Goal: Information Seeking & Learning: Understand process/instructions

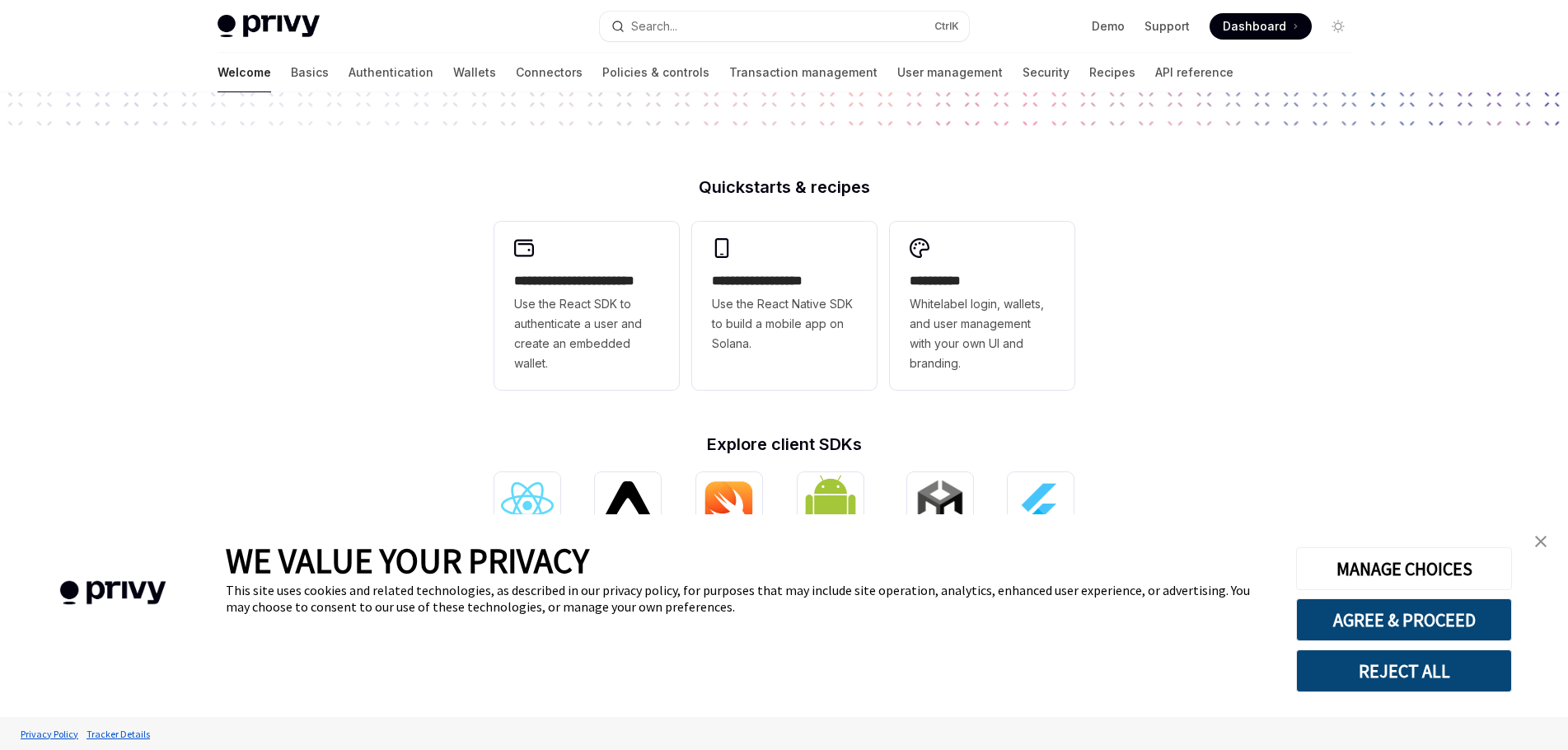
scroll to position [560, 0]
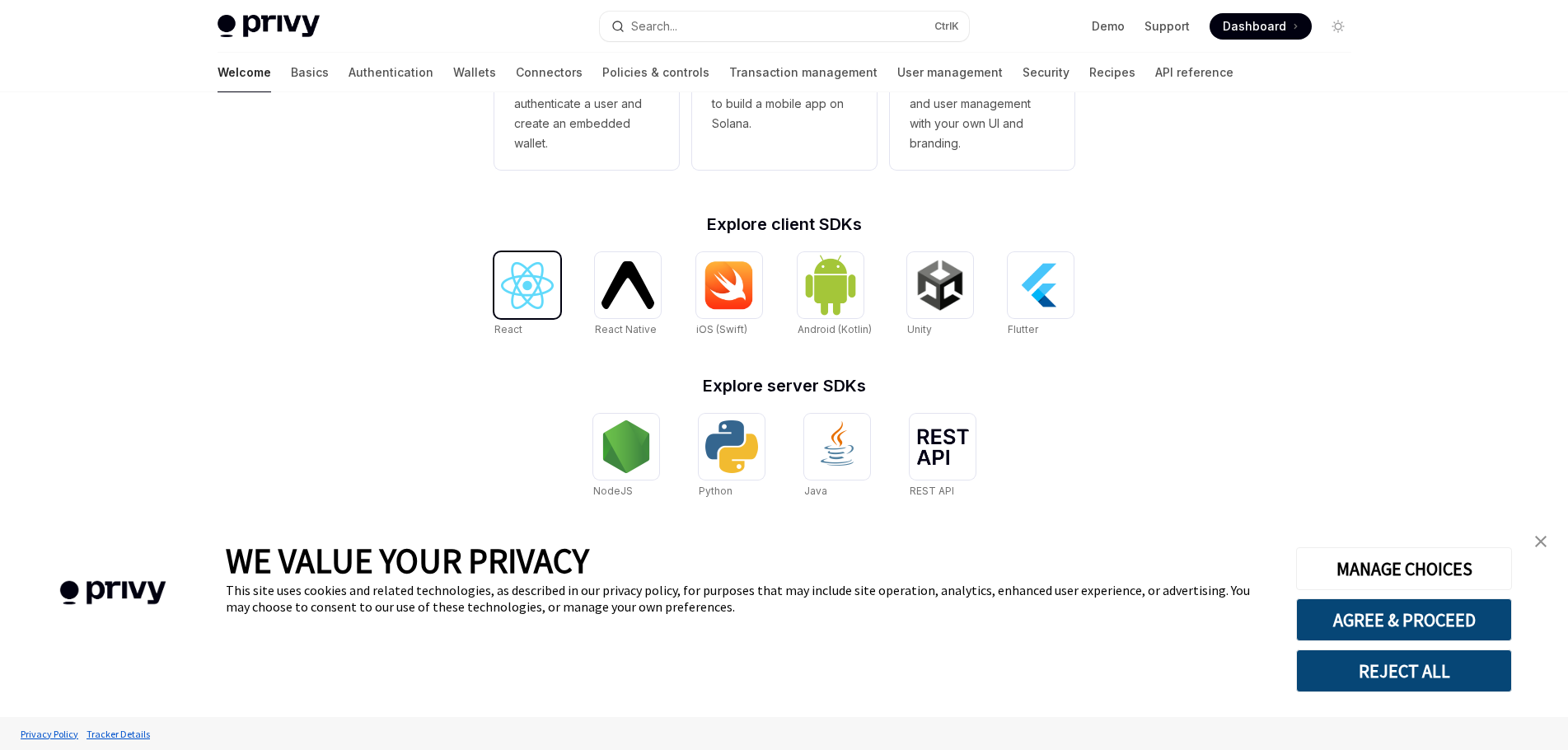
click at [527, 299] on img at bounding box center [528, 285] width 53 height 47
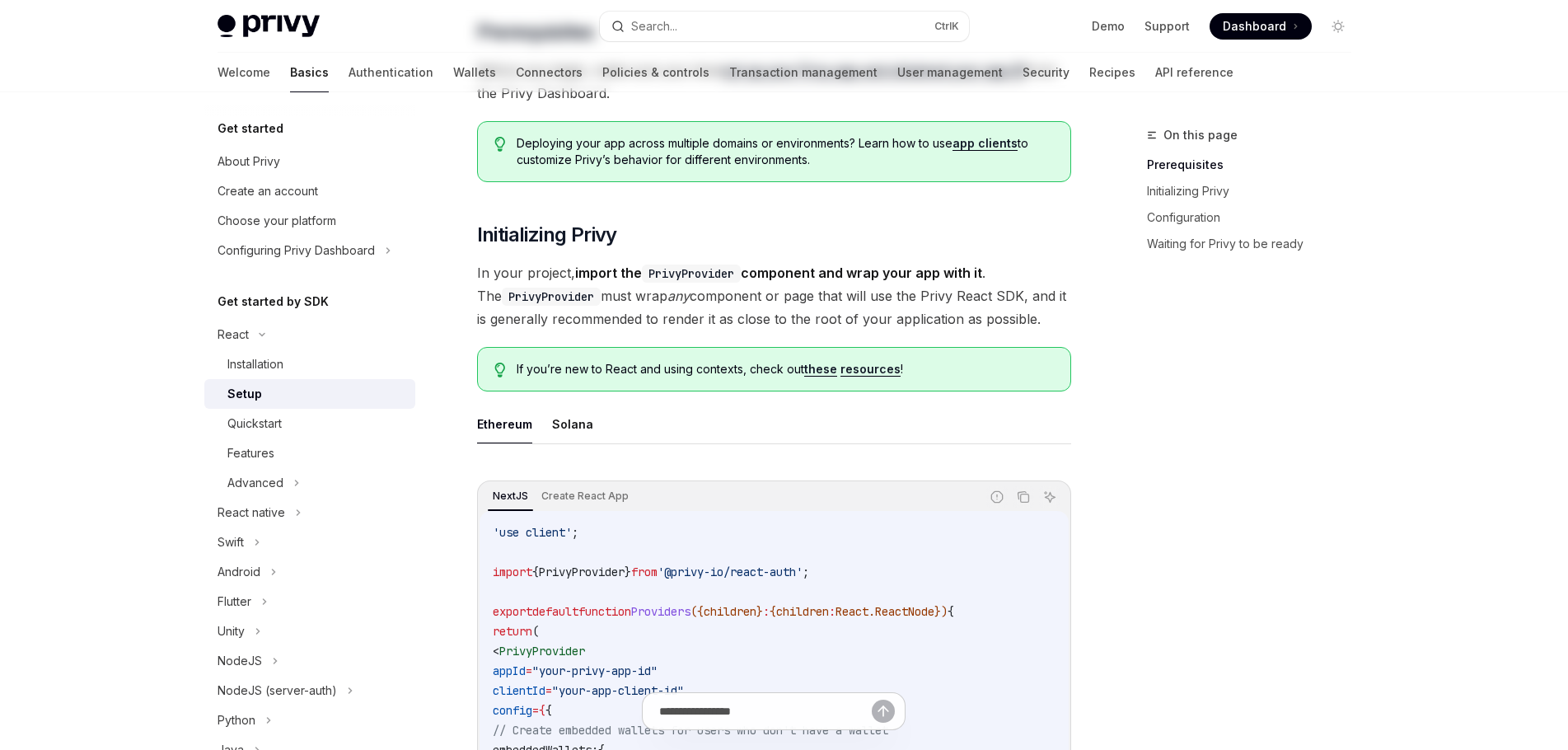
type textarea "*"
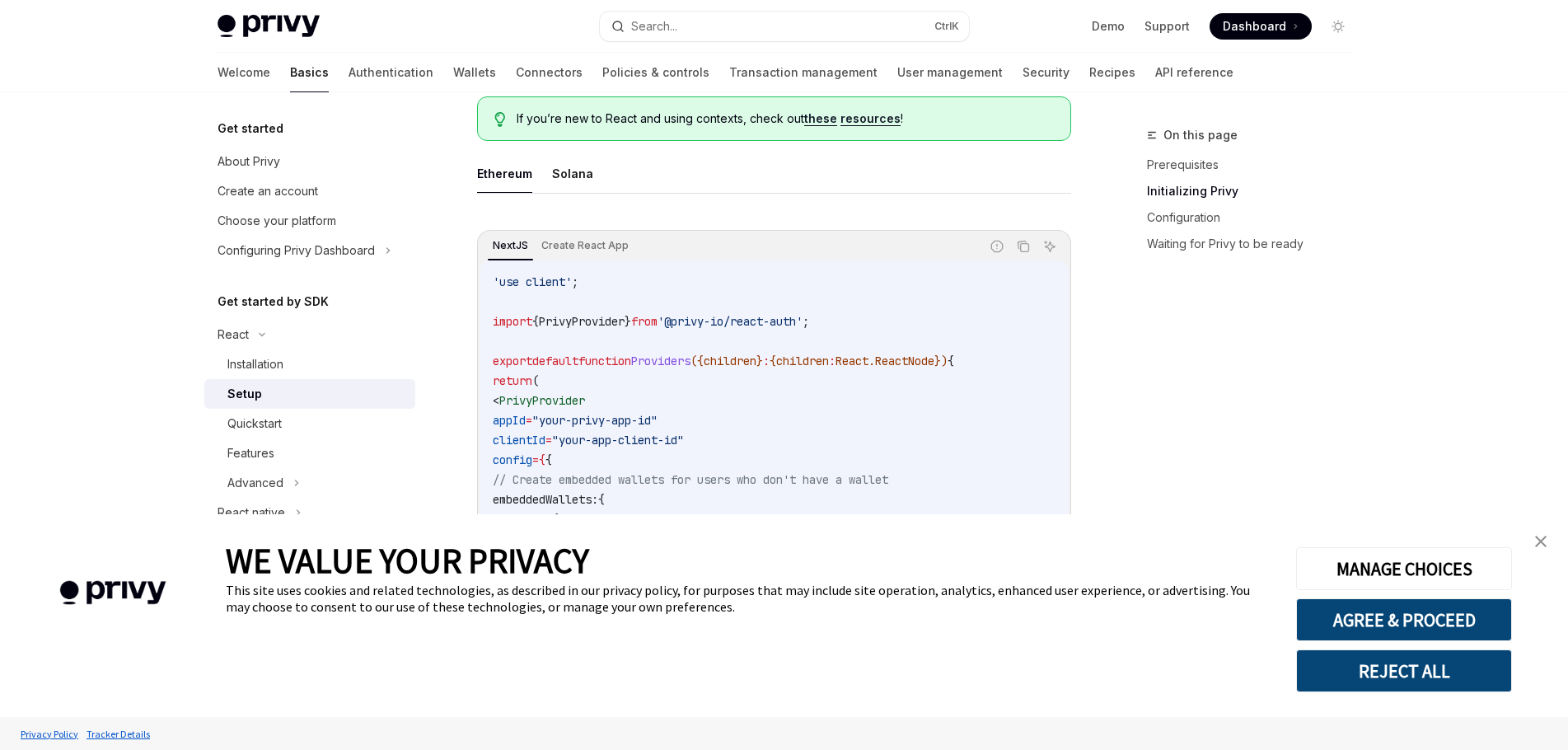
scroll to position [659, 0]
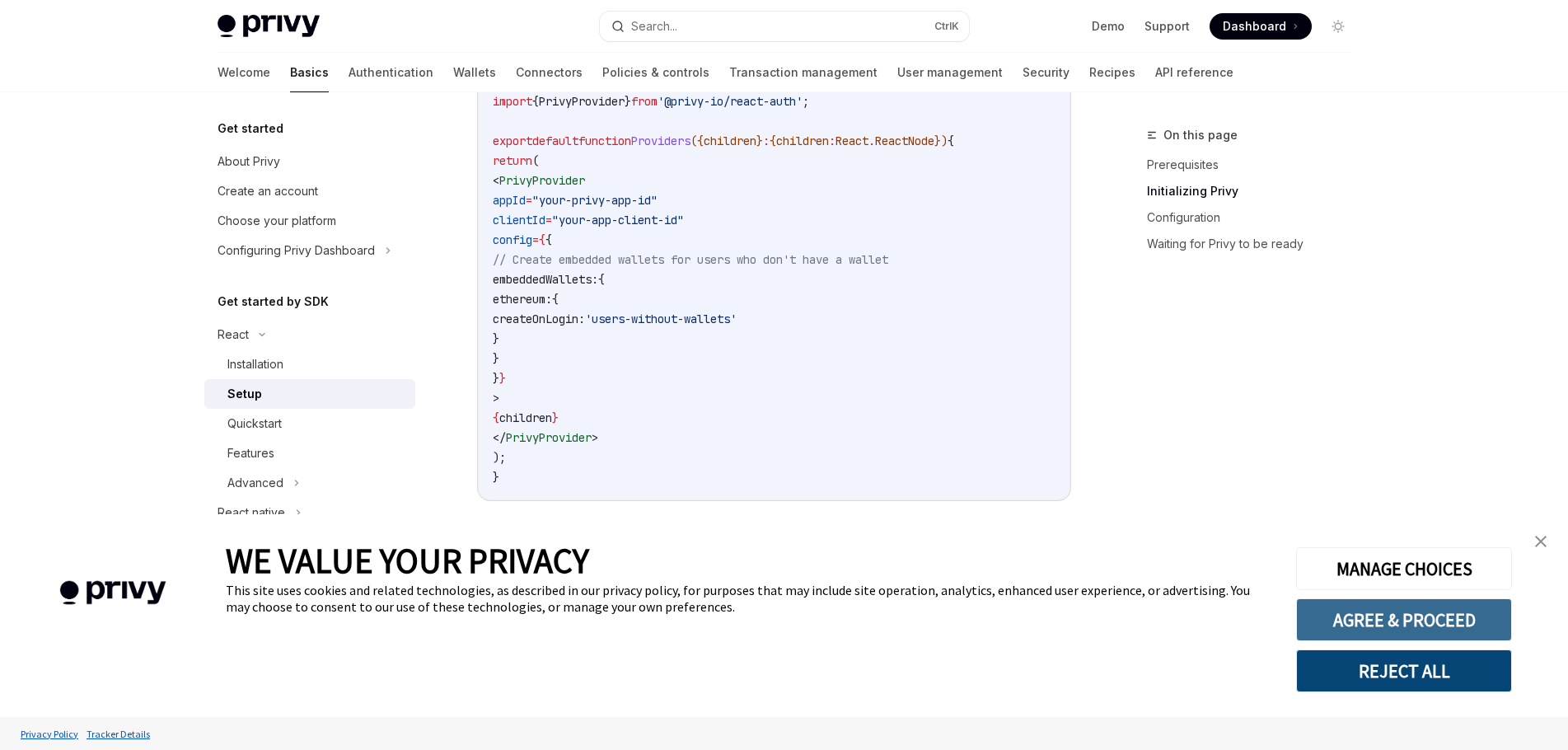
click at [1449, 629] on button "AGREE & PROCEED" at bounding box center [1404, 619] width 216 height 43
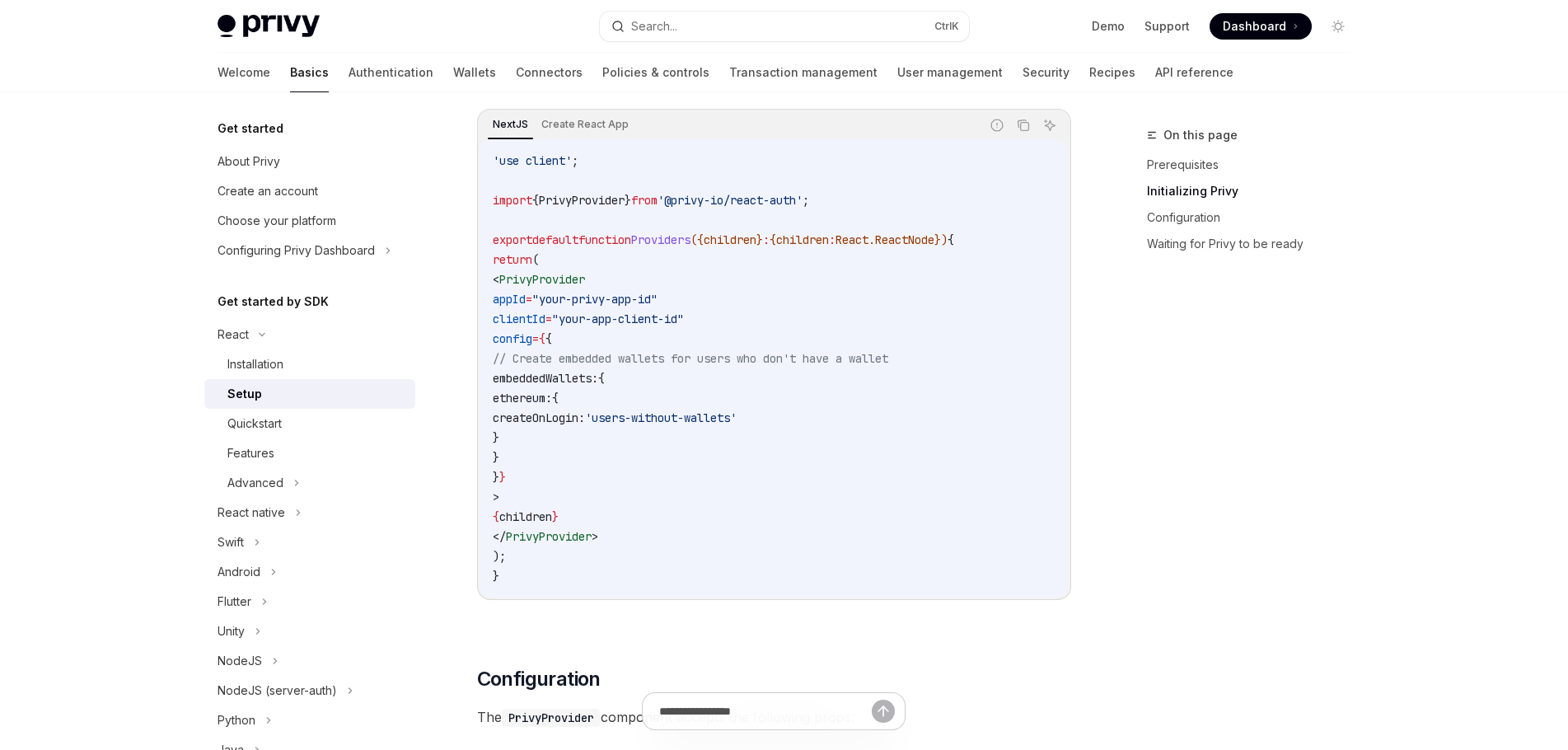
scroll to position [659, 0]
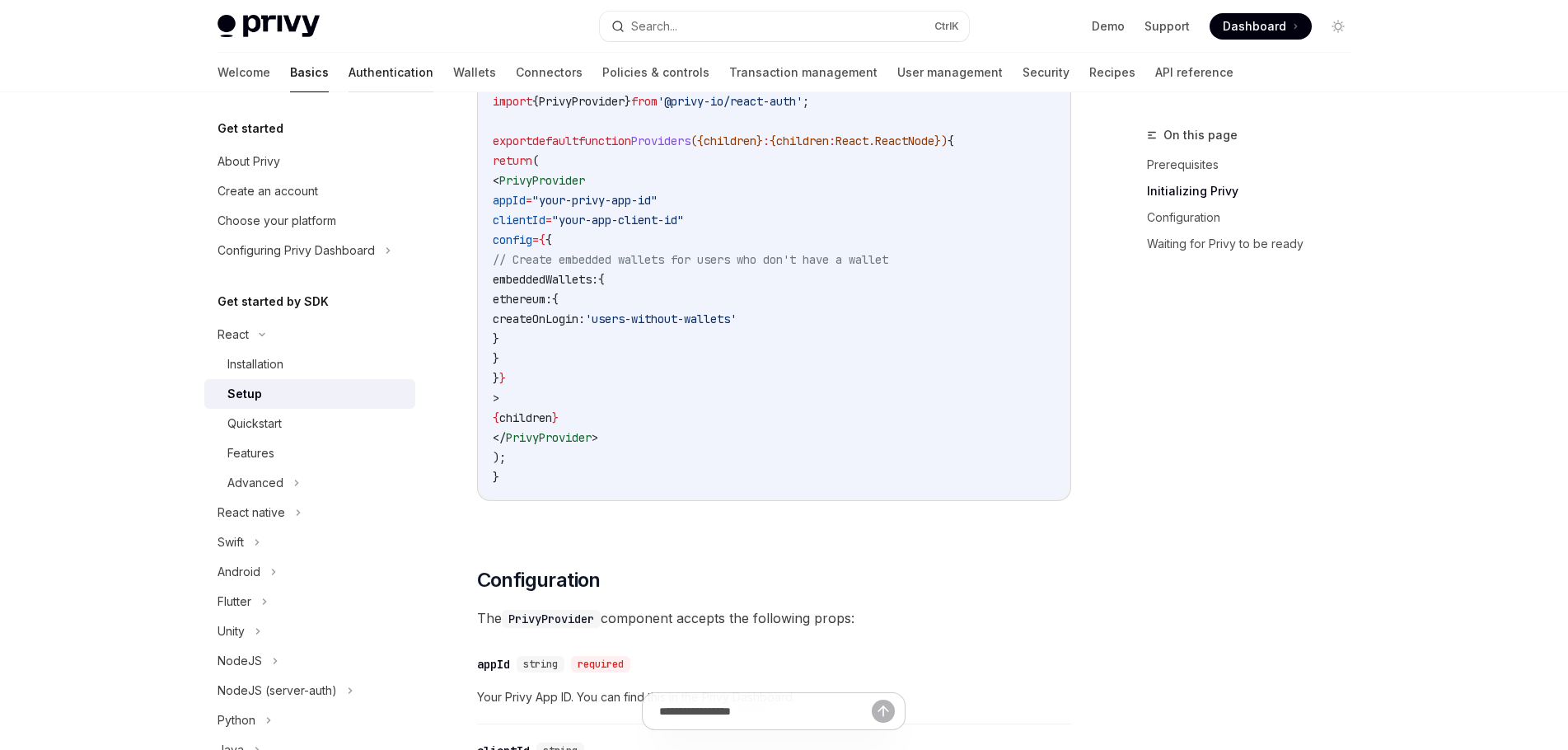
click at [349, 80] on link "Authentication" at bounding box center [391, 72] width 85 height 39
type textarea "*"
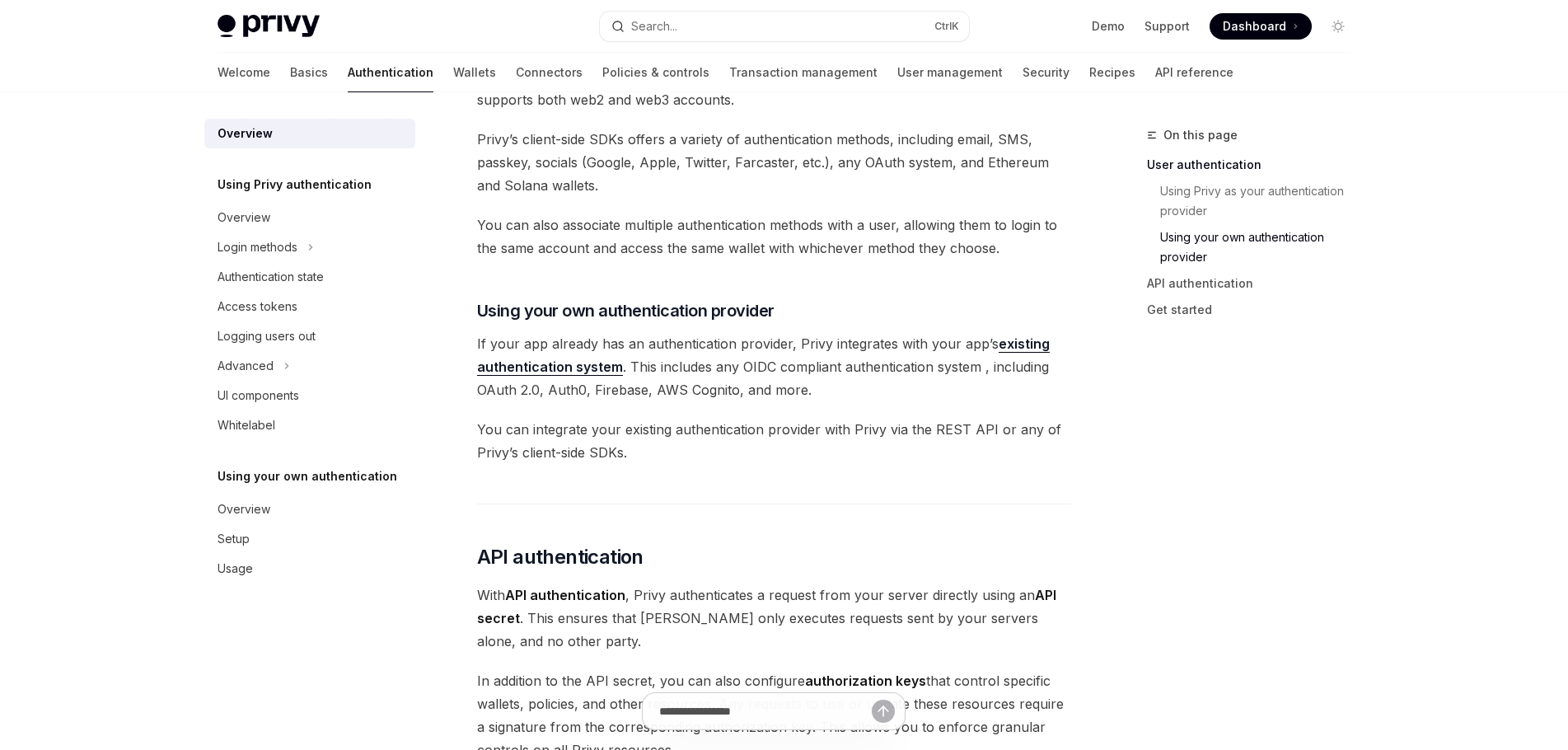
scroll to position [1319, 0]
